Goal: Task Accomplishment & Management: Use online tool/utility

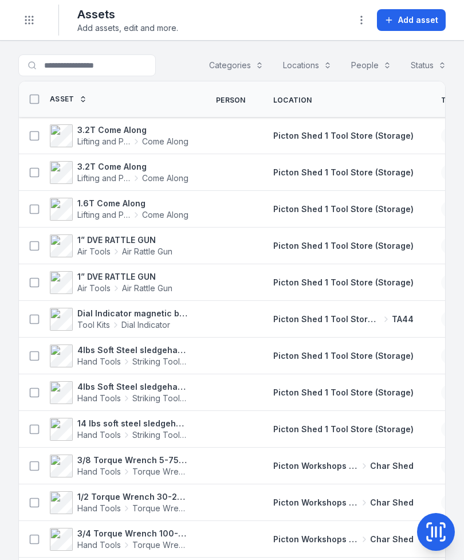
click at [28, 26] on button "Toggle Navigation" at bounding box center [29, 20] width 22 height 22
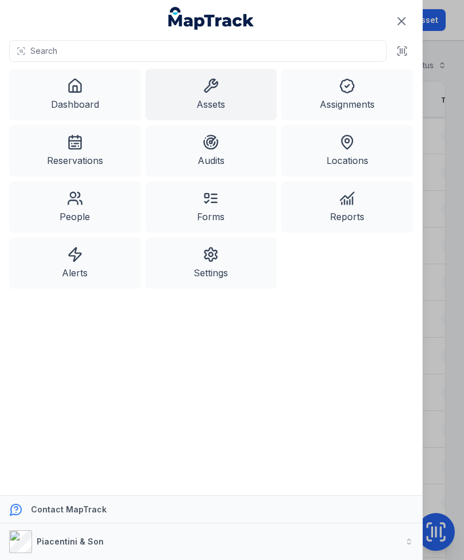
click at [89, 99] on link "Dashboard" at bounding box center [75, 95] width 132 height 52
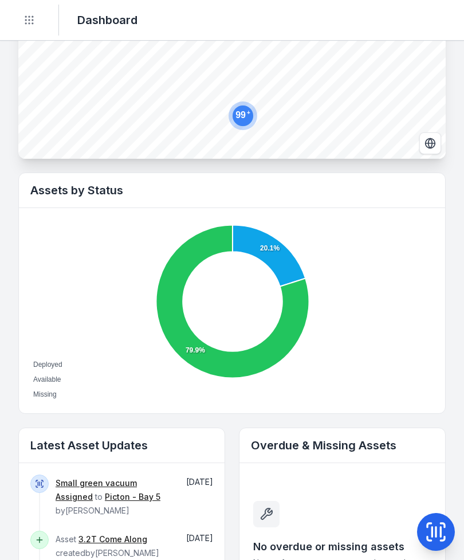
scroll to position [331, 0]
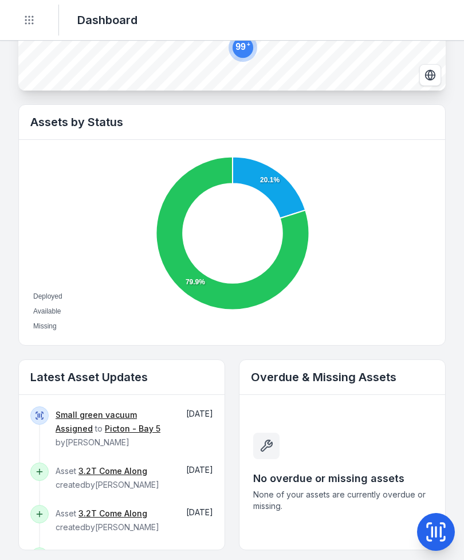
click at [79, 414] on link "Small green vacuum" at bounding box center [96, 414] width 81 height 11
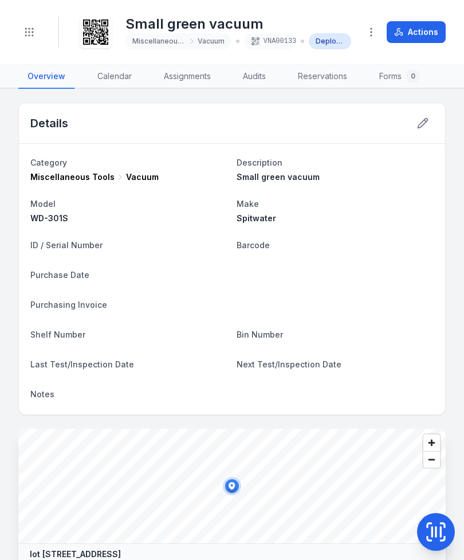
click at [420, 33] on button "Actions" at bounding box center [416, 32] width 59 height 22
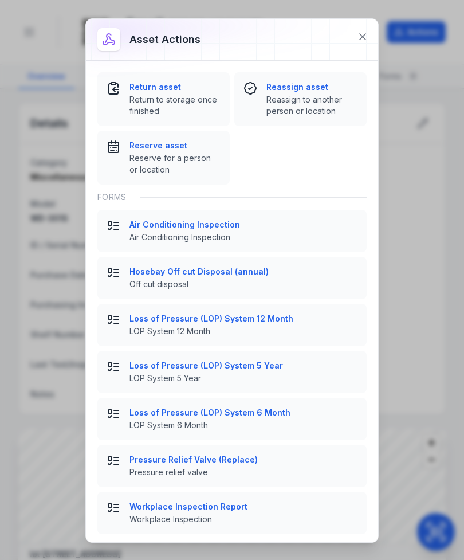
click at [169, 92] on strong "Return asset" at bounding box center [175, 86] width 91 height 11
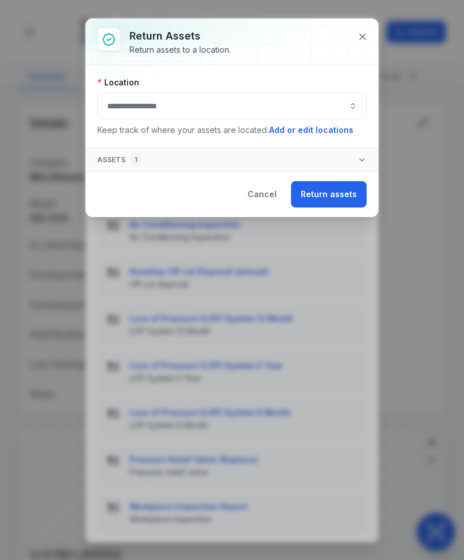
click at [245, 108] on button "button" at bounding box center [231, 106] width 269 height 26
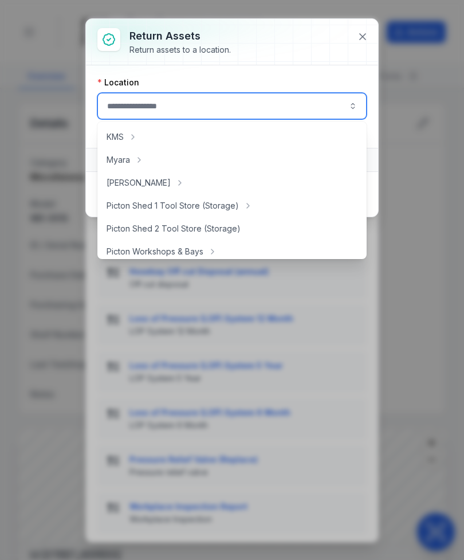
scroll to position [163, 0]
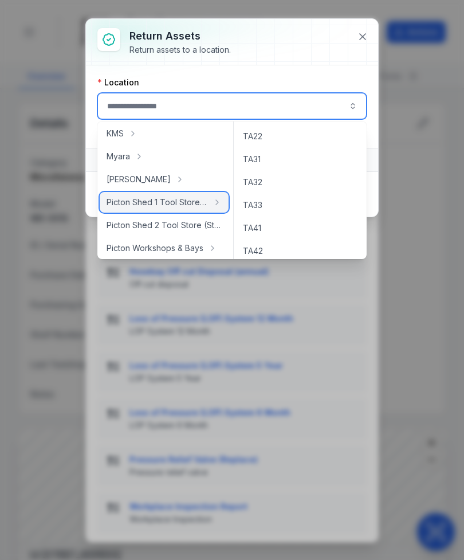
click at [197, 198] on span "Picton Shed 1 Tool Store (Storage)" at bounding box center [157, 202] width 101 height 11
type input "**********"
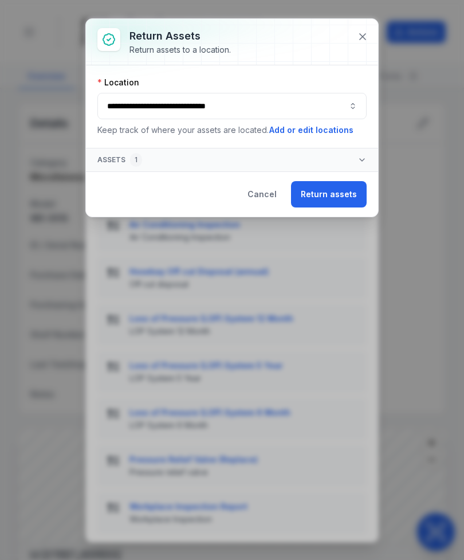
click at [313, 191] on button "Return assets" at bounding box center [329, 194] width 76 height 26
